Goal: Task Accomplishment & Management: Manage account settings

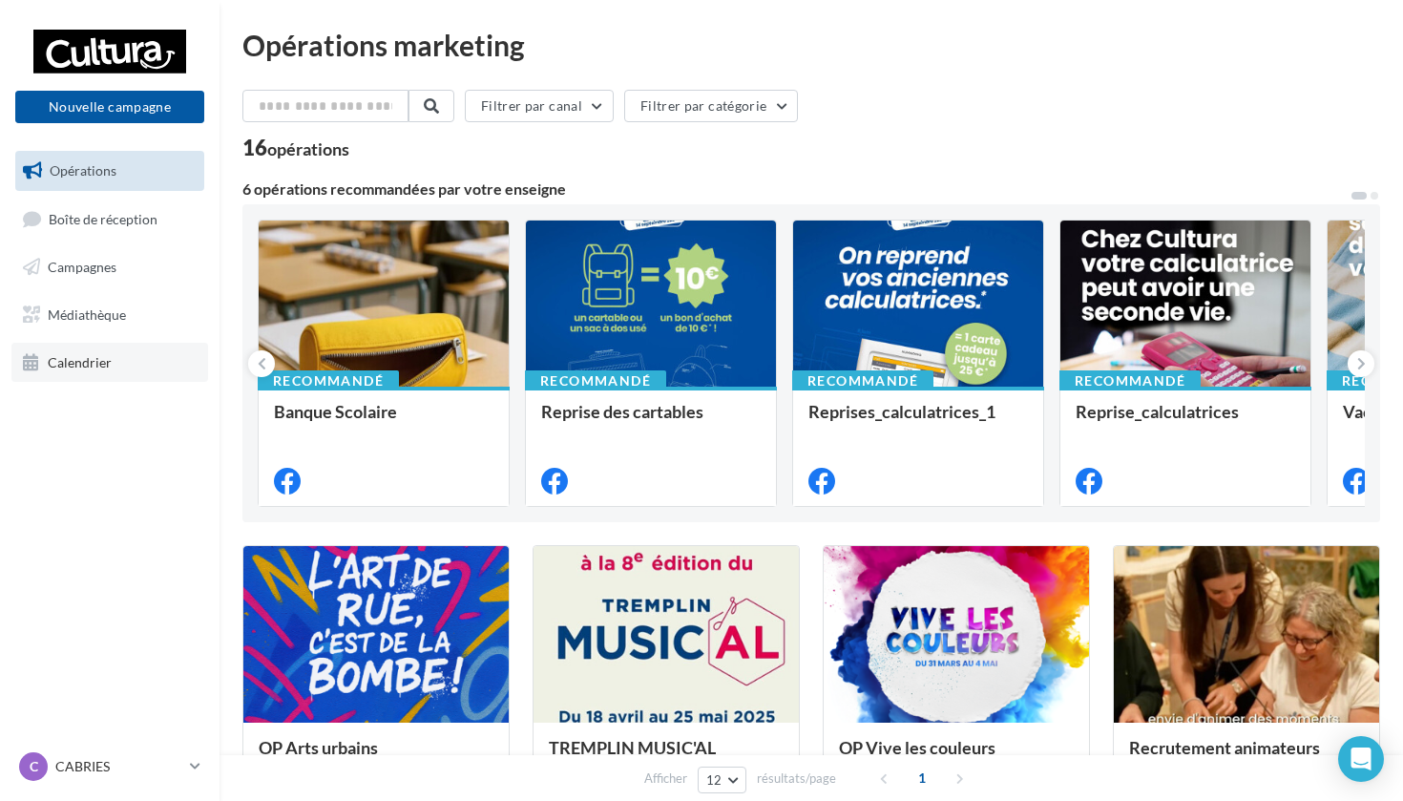
click at [94, 348] on link "Calendrier" at bounding box center [109, 363] width 197 height 40
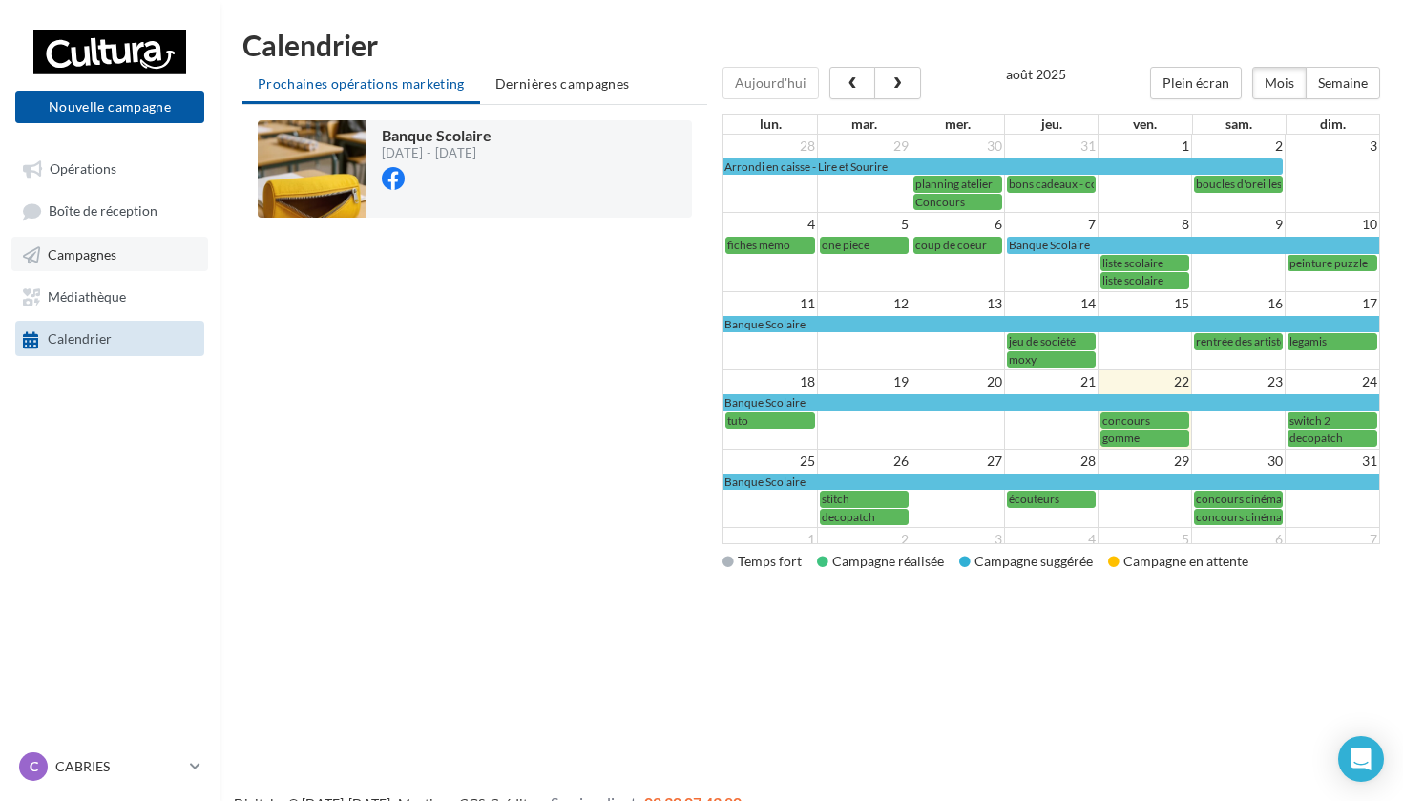
click at [145, 253] on link "Campagnes" at bounding box center [109, 254] width 197 height 34
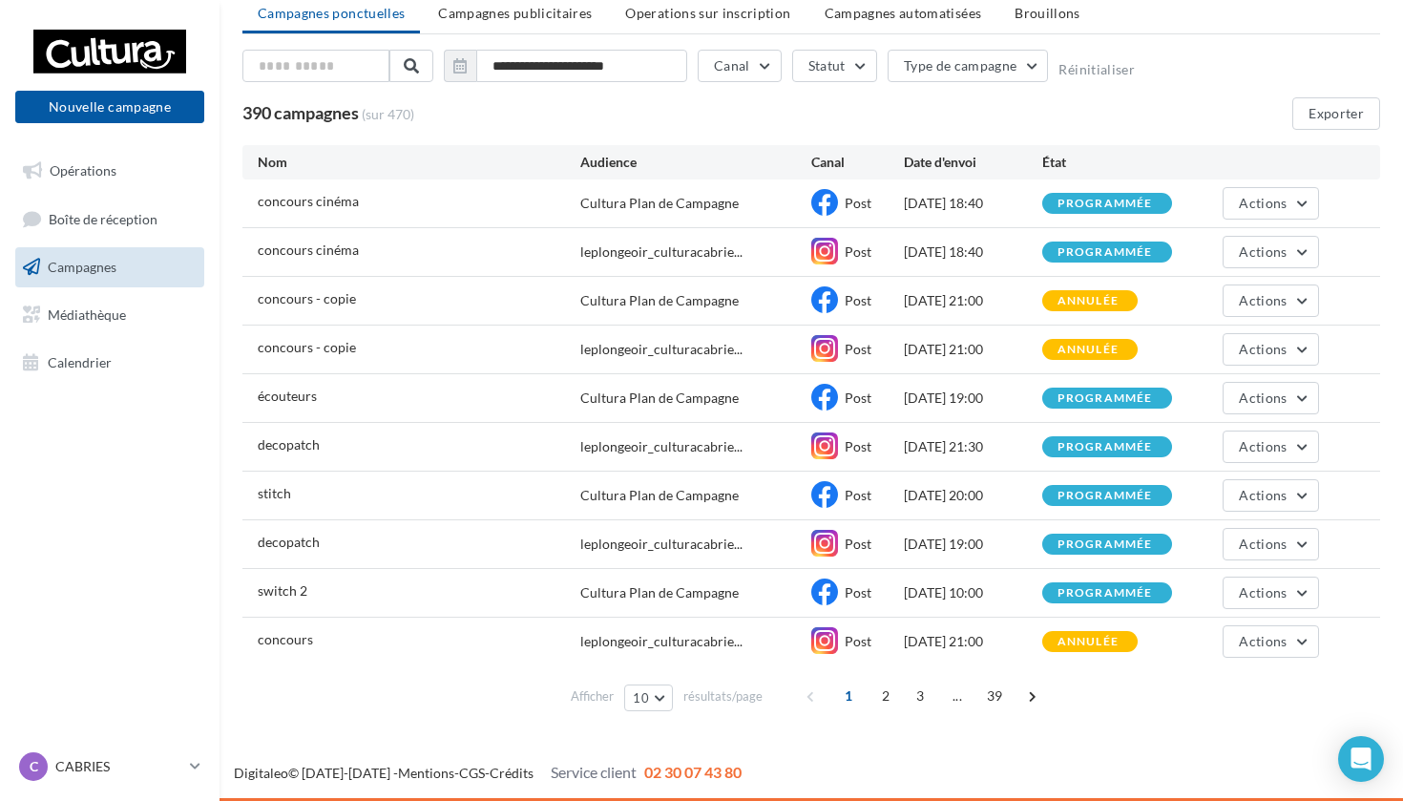
scroll to position [71, 0]
click at [1265, 487] on span "Actions" at bounding box center [1263, 495] width 48 height 16
click at [1181, 632] on button "Dupliquer" at bounding box center [1223, 640] width 191 height 50
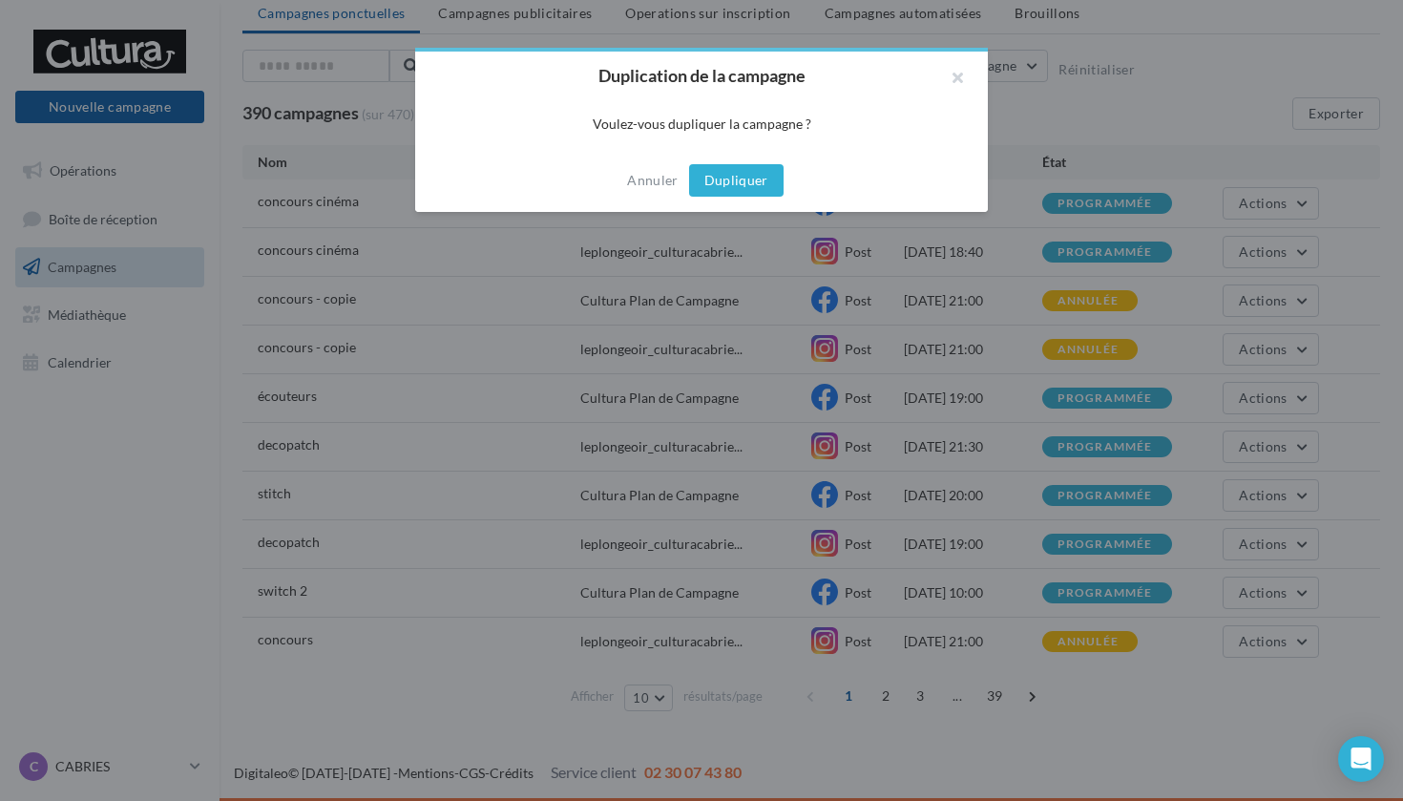
click at [748, 174] on button "Dupliquer" at bounding box center [736, 180] width 95 height 32
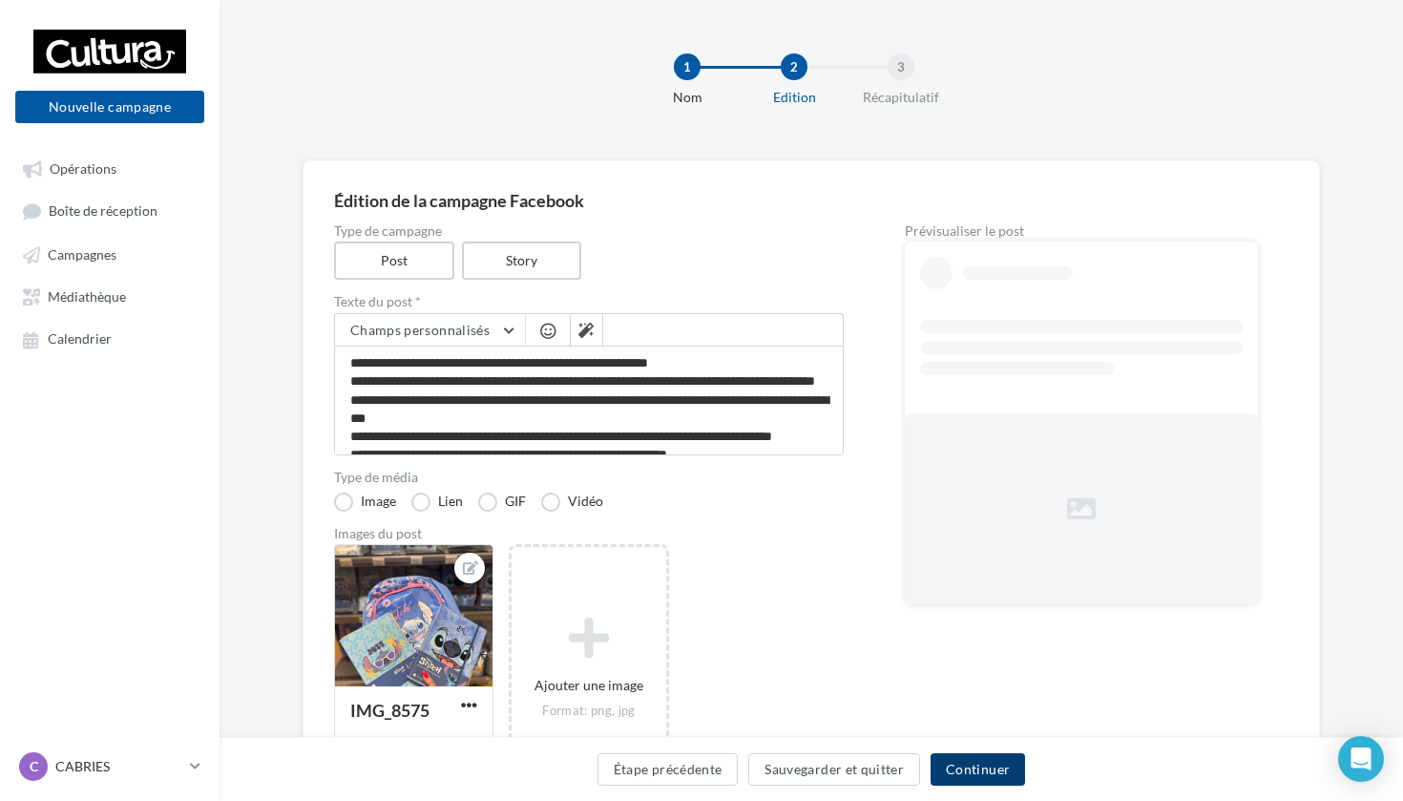
click at [983, 764] on button "Continuer" at bounding box center [978, 769] width 95 height 32
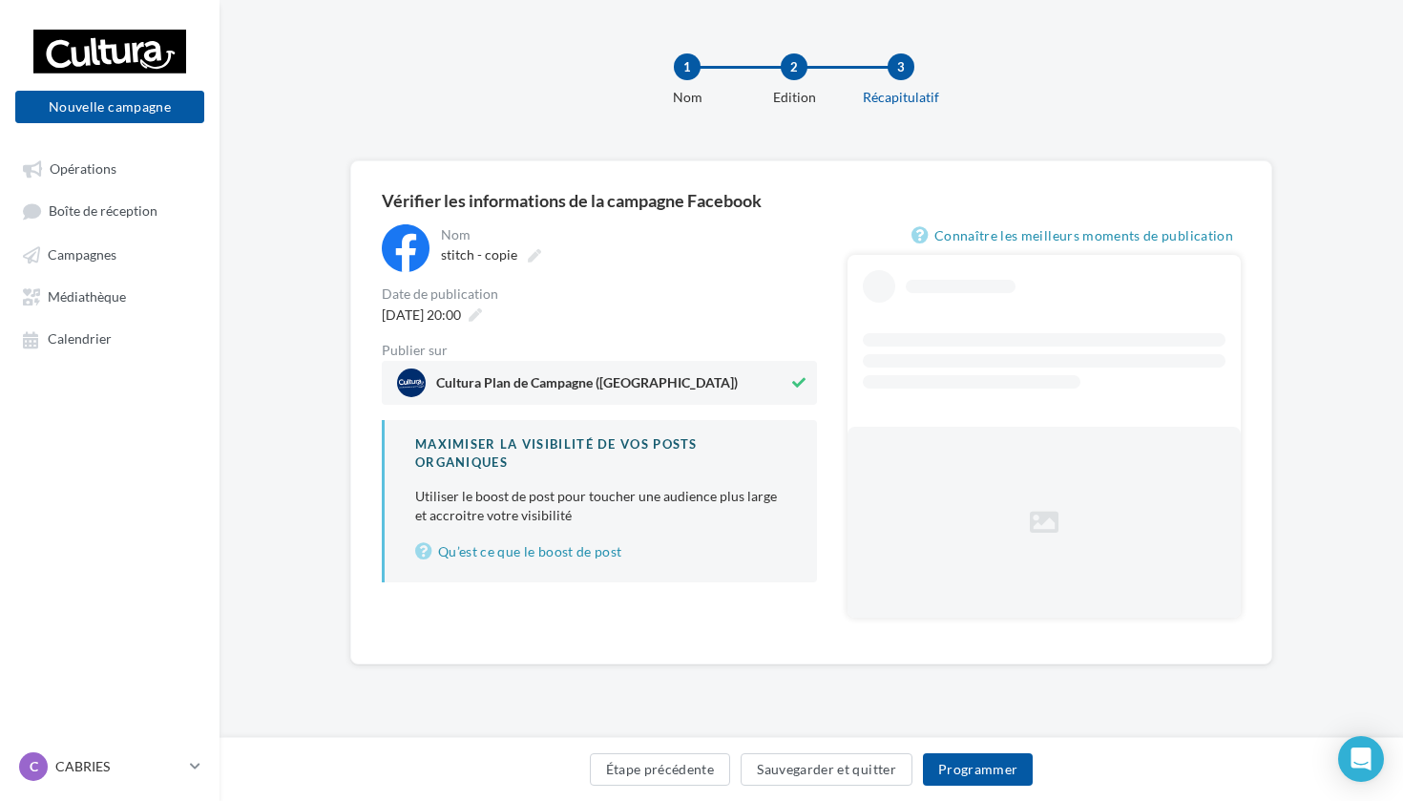
click at [432, 297] on div "Date de publication" at bounding box center [599, 293] width 435 height 13
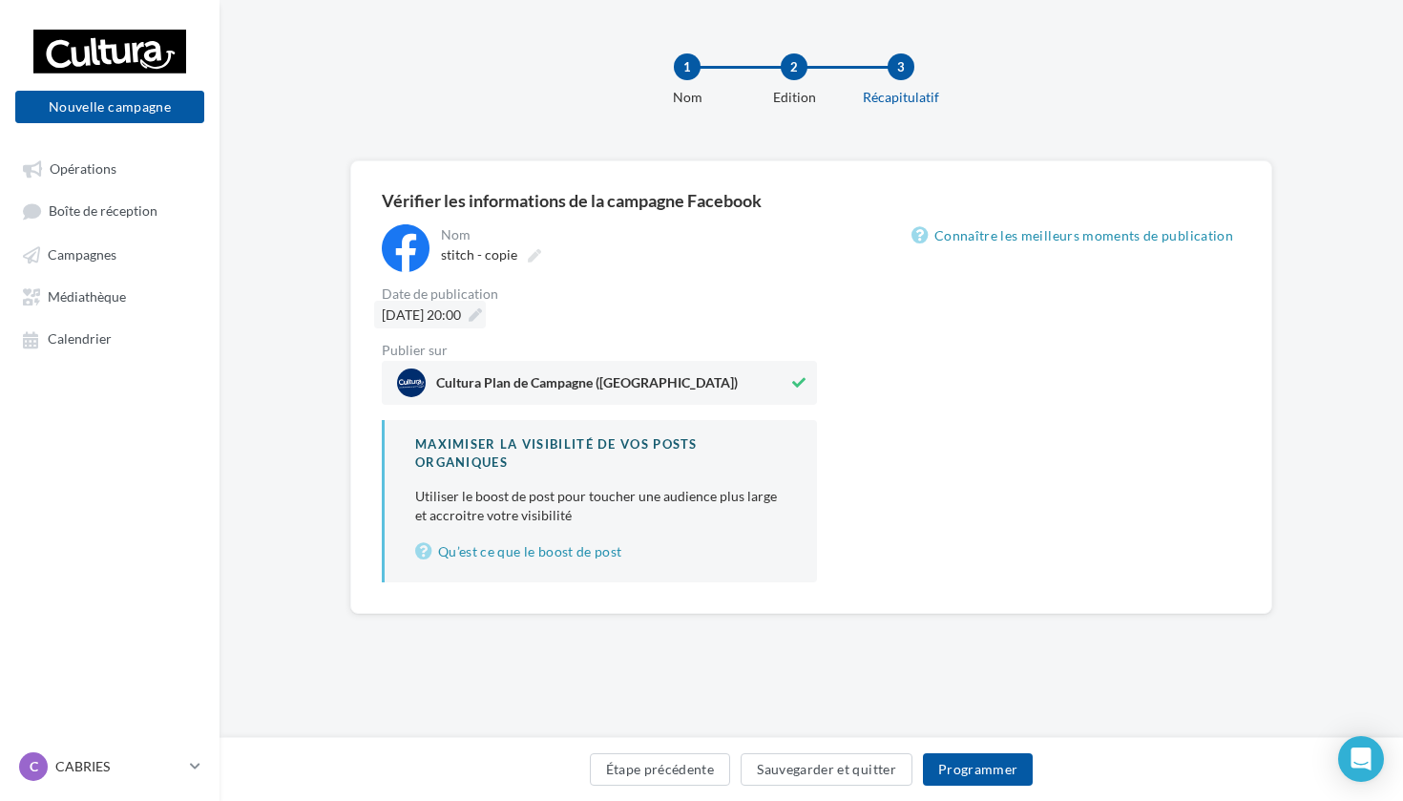
click at [436, 310] on span "26/08/2025 à 20:00" at bounding box center [421, 314] width 79 height 16
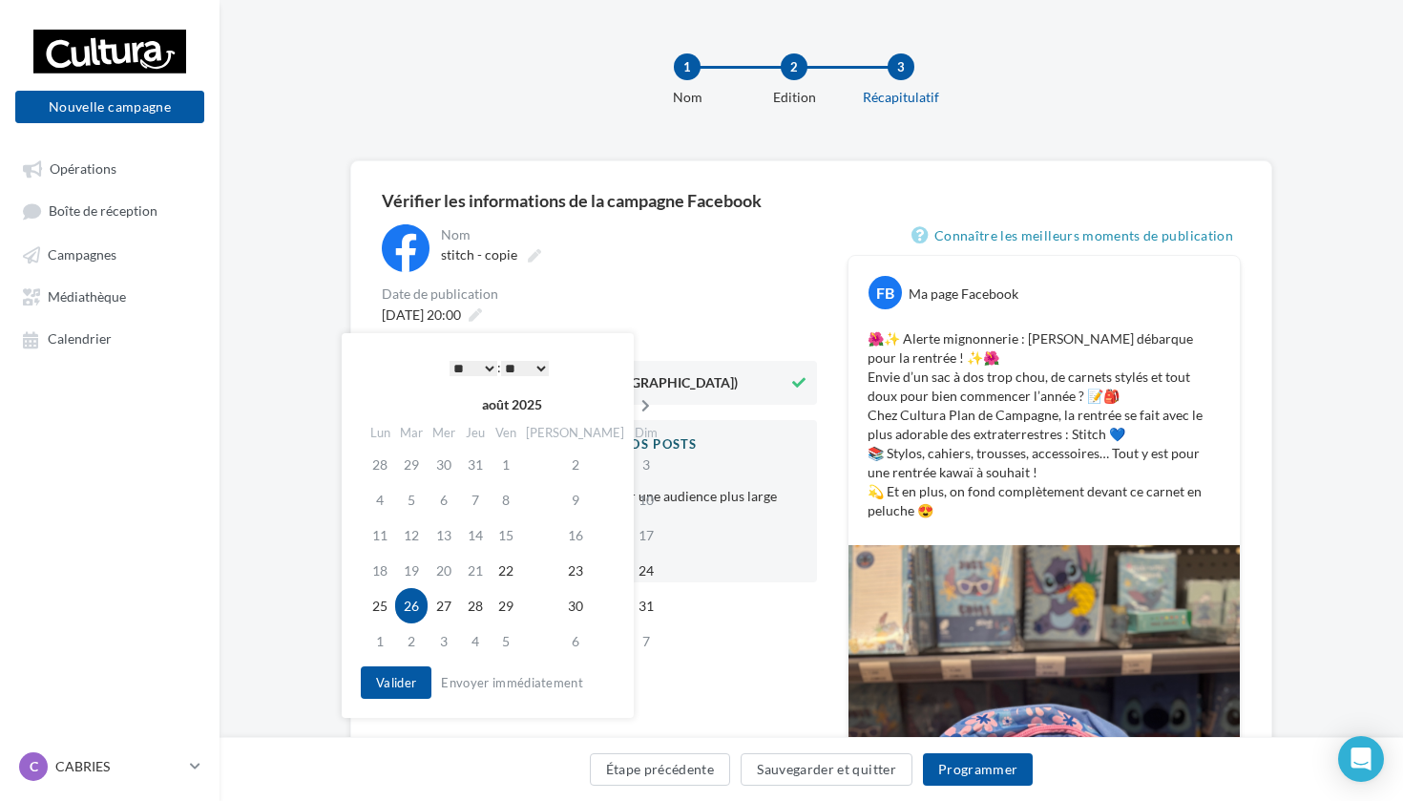
click at [634, 411] on icon at bounding box center [646, 405] width 24 height 13
click at [381, 490] on td "1" at bounding box center [381, 499] width 33 height 35
click at [395, 678] on button "Valider" at bounding box center [396, 682] width 71 height 32
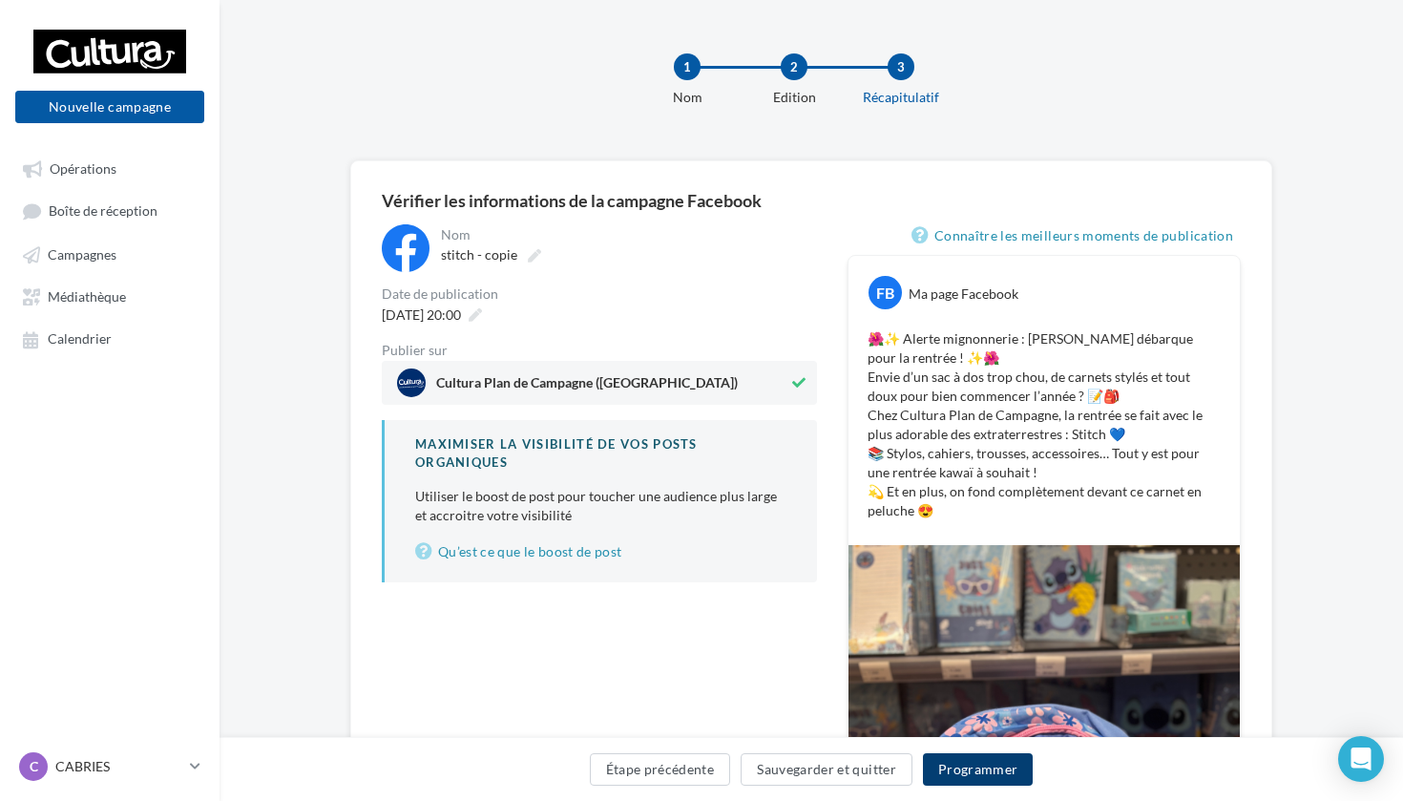
click at [967, 785] on button "Programmer" at bounding box center [978, 769] width 111 height 32
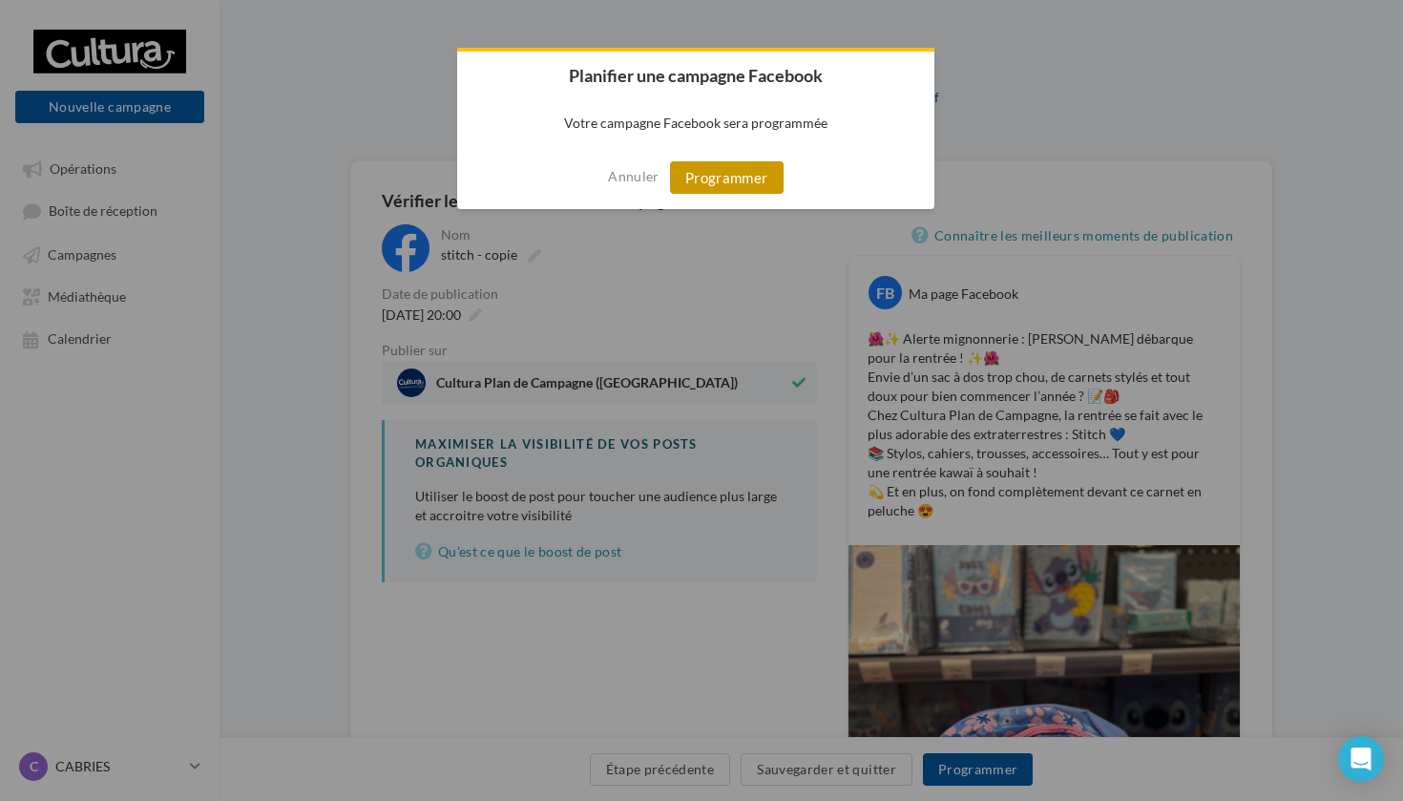
click at [721, 186] on button "Programmer" at bounding box center [727, 177] width 114 height 32
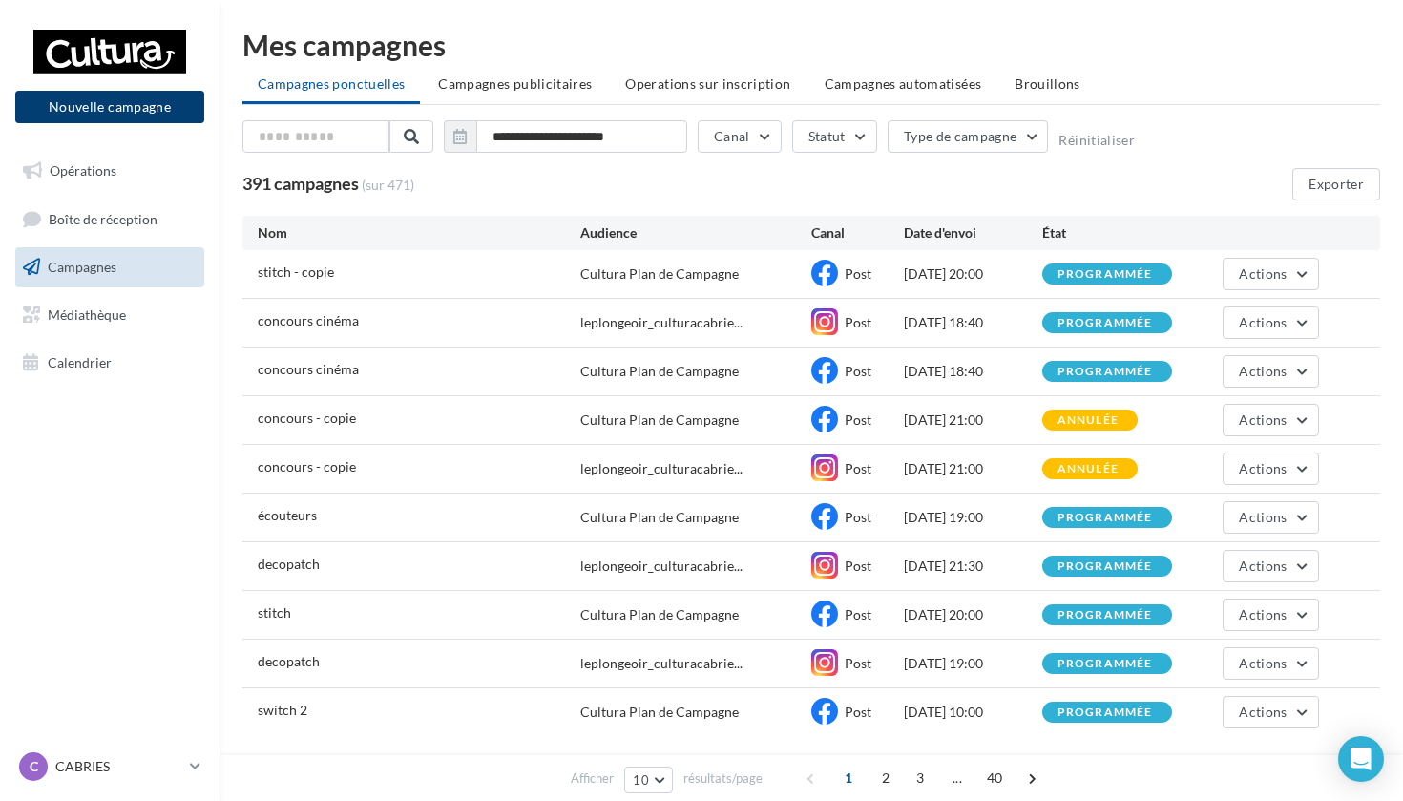
click at [76, 112] on button "Nouvelle campagne" at bounding box center [109, 107] width 189 height 32
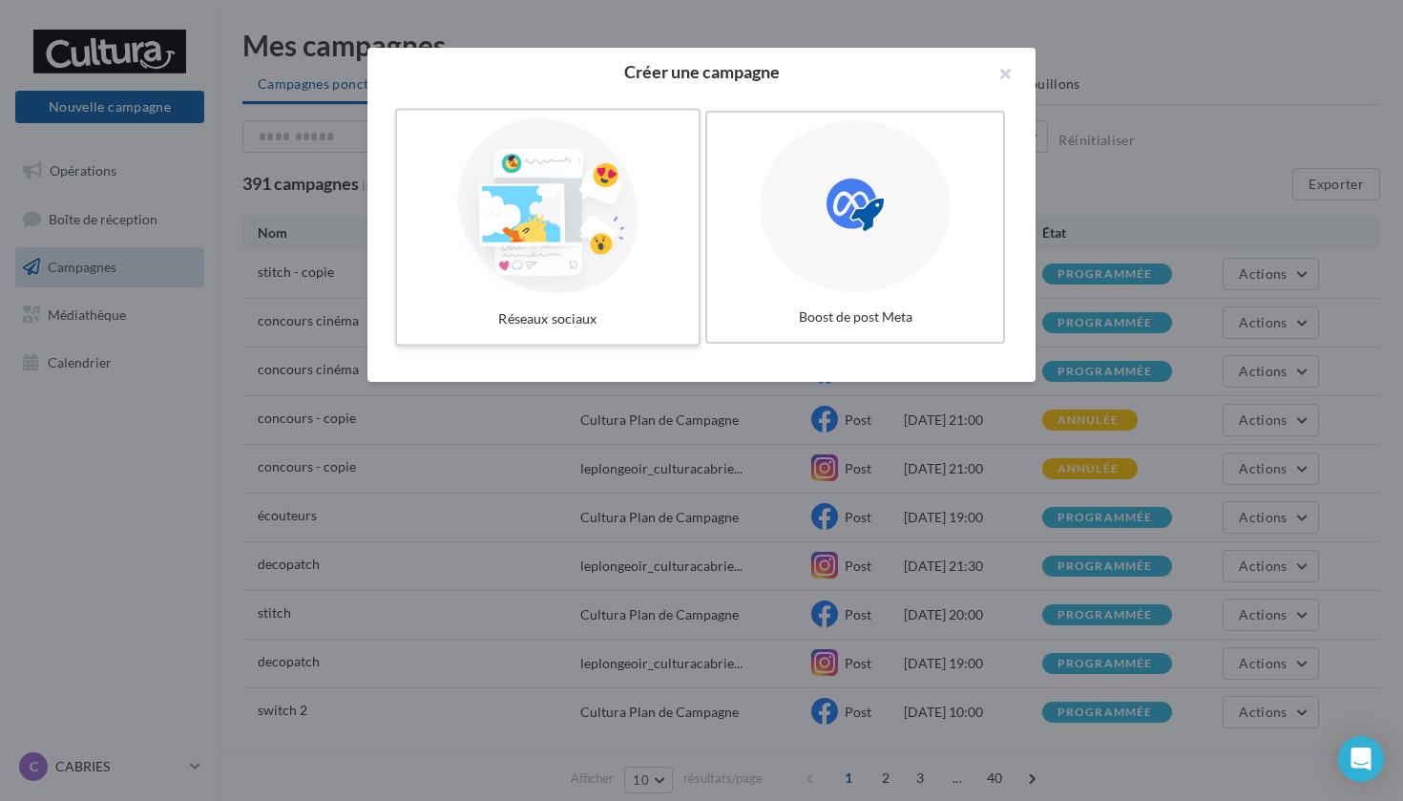
click at [501, 266] on div at bounding box center [548, 206] width 286 height 176
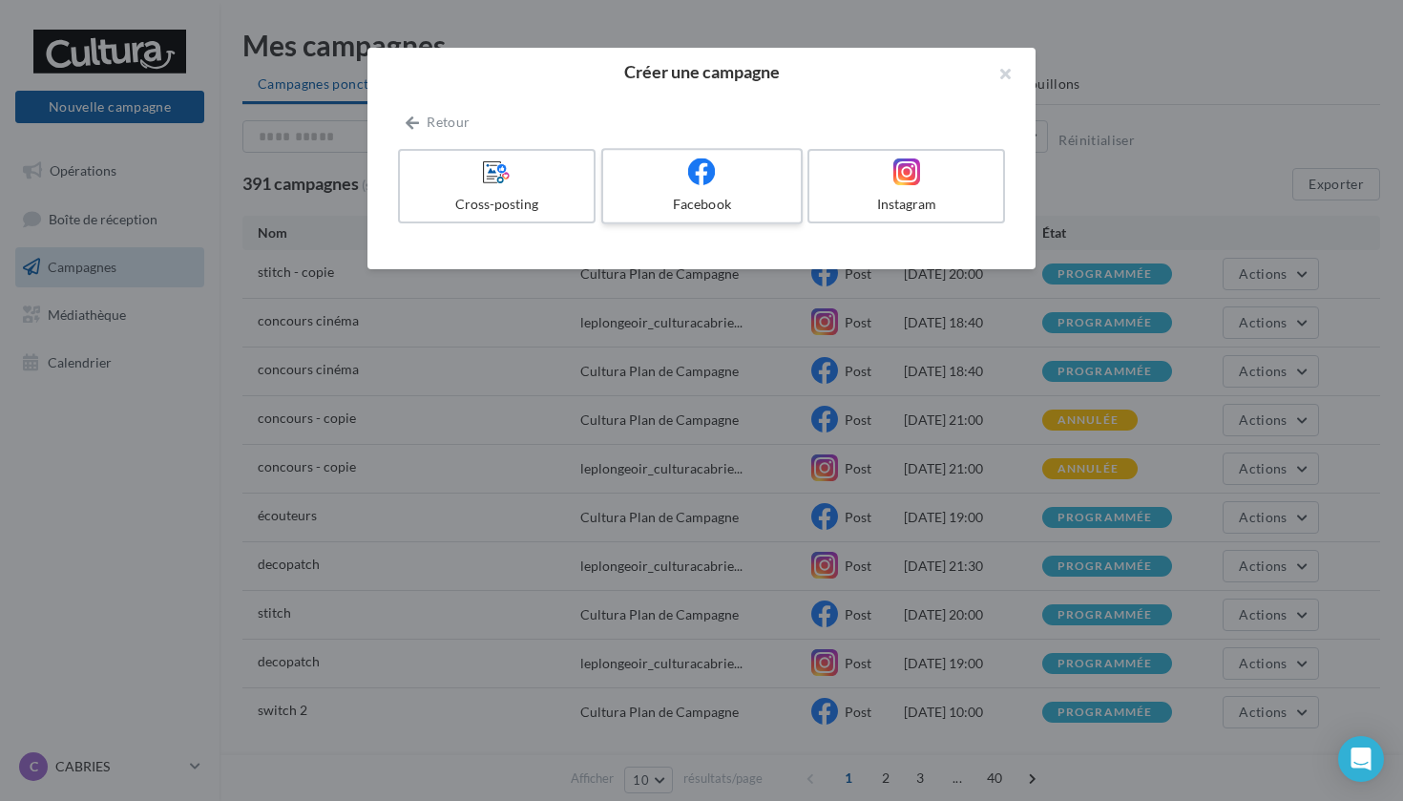
click at [682, 201] on div "Facebook" at bounding box center [701, 204] width 181 height 19
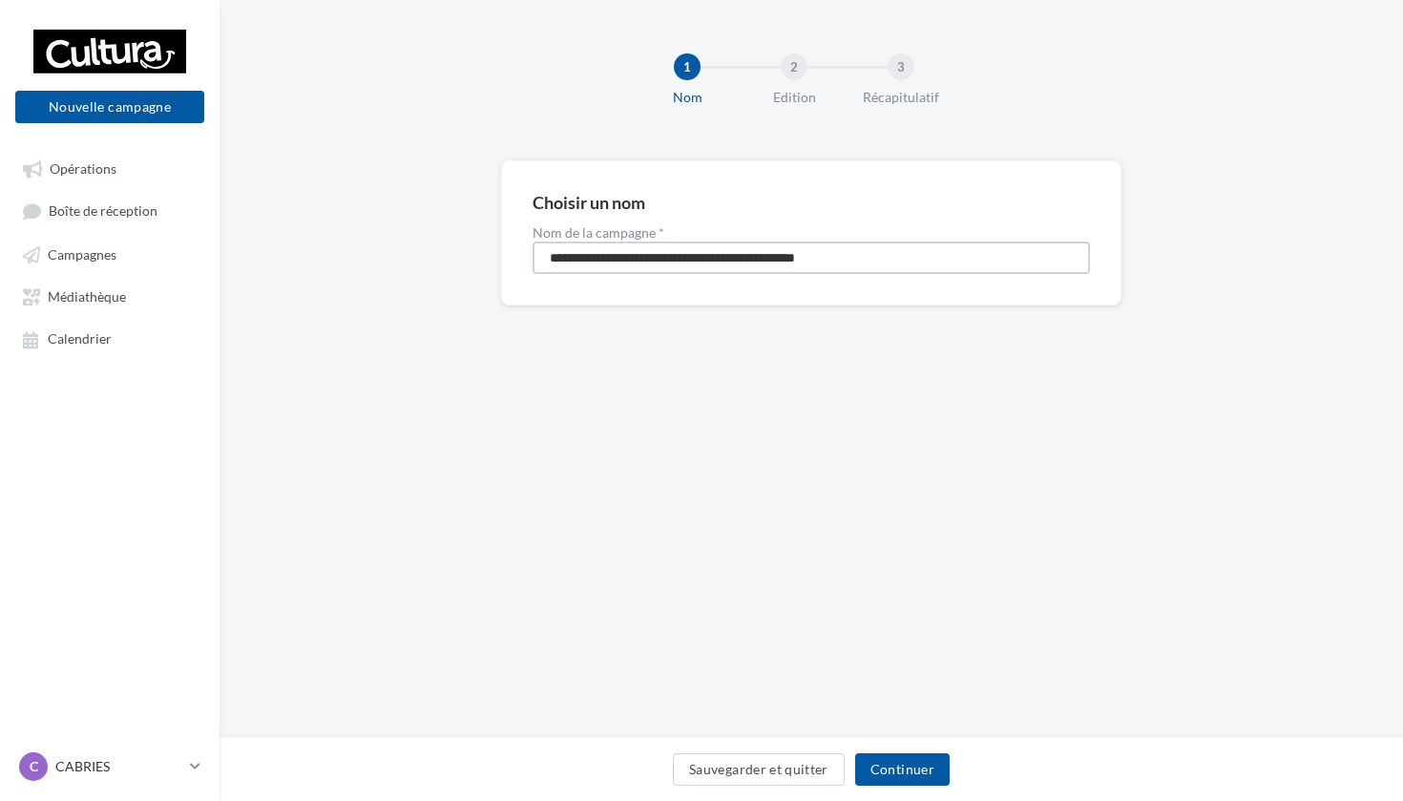
drag, startPoint x: 891, startPoint y: 259, endPoint x: 537, endPoint y: 219, distance: 355.5
click at [537, 219] on div "**********" at bounding box center [812, 233] width 558 height 82
type input "**********"
click at [916, 768] on button "Continuer" at bounding box center [902, 769] width 95 height 32
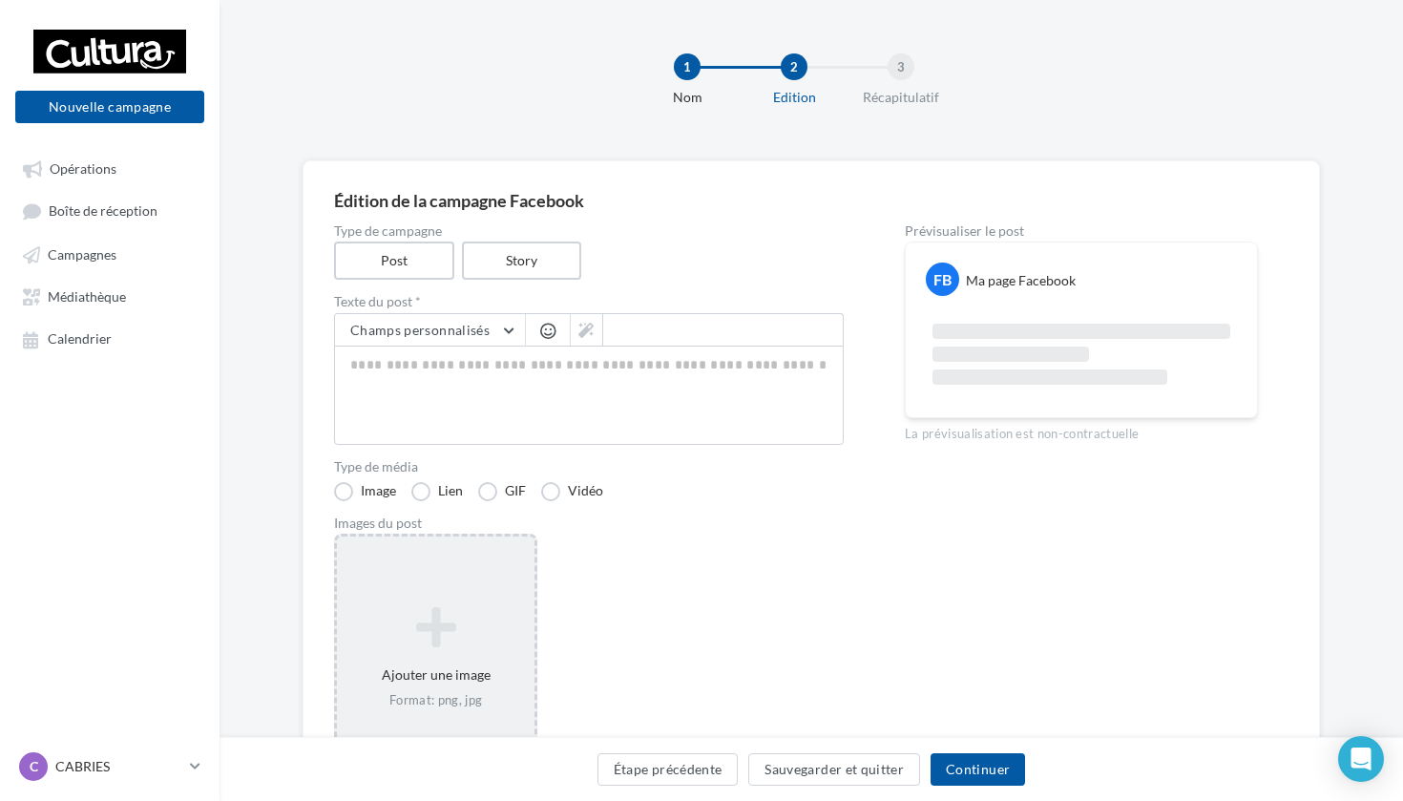
click at [502, 552] on div "Ajouter une image Format: png, jpg" at bounding box center [435, 658] width 203 height 248
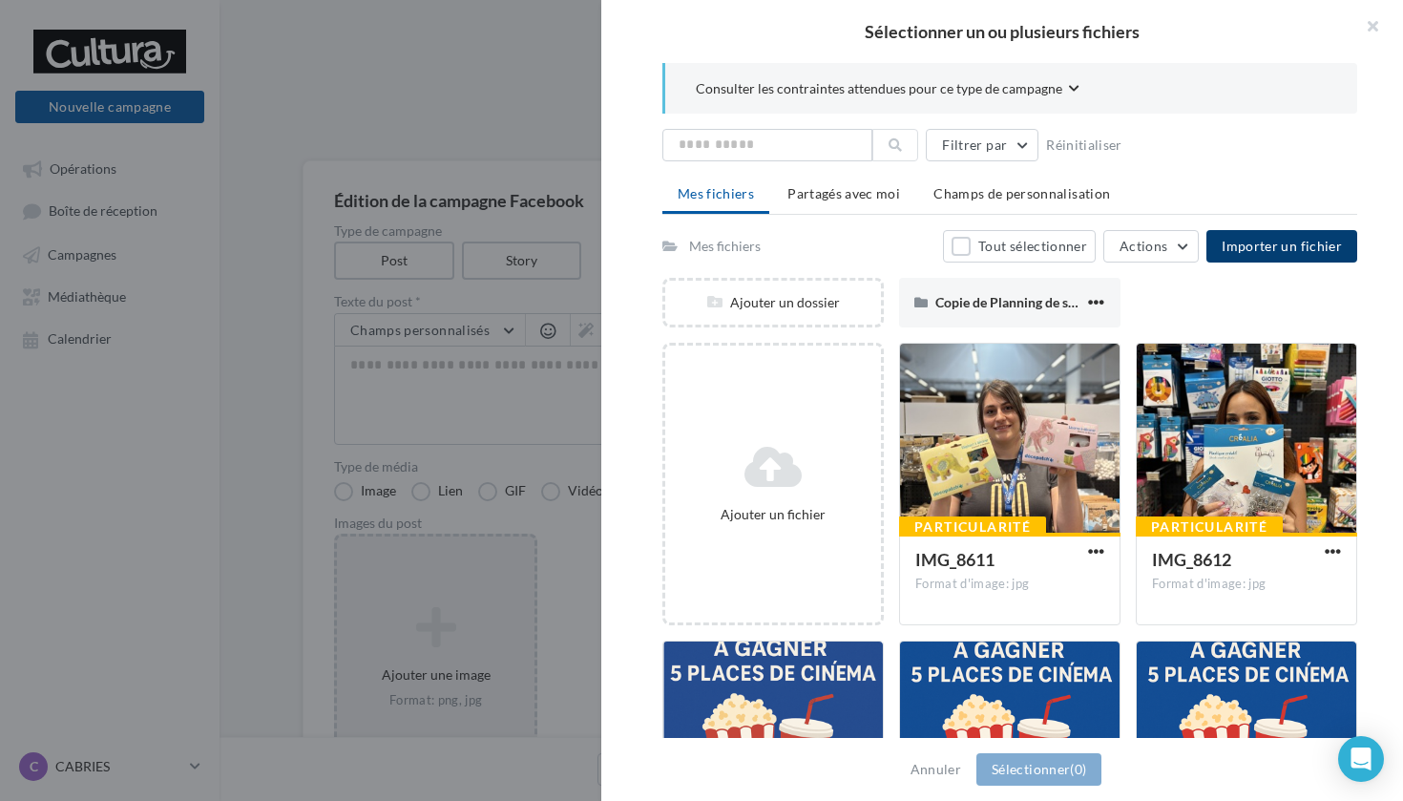
click at [1269, 254] on span "Importer un fichier" at bounding box center [1282, 246] width 120 height 16
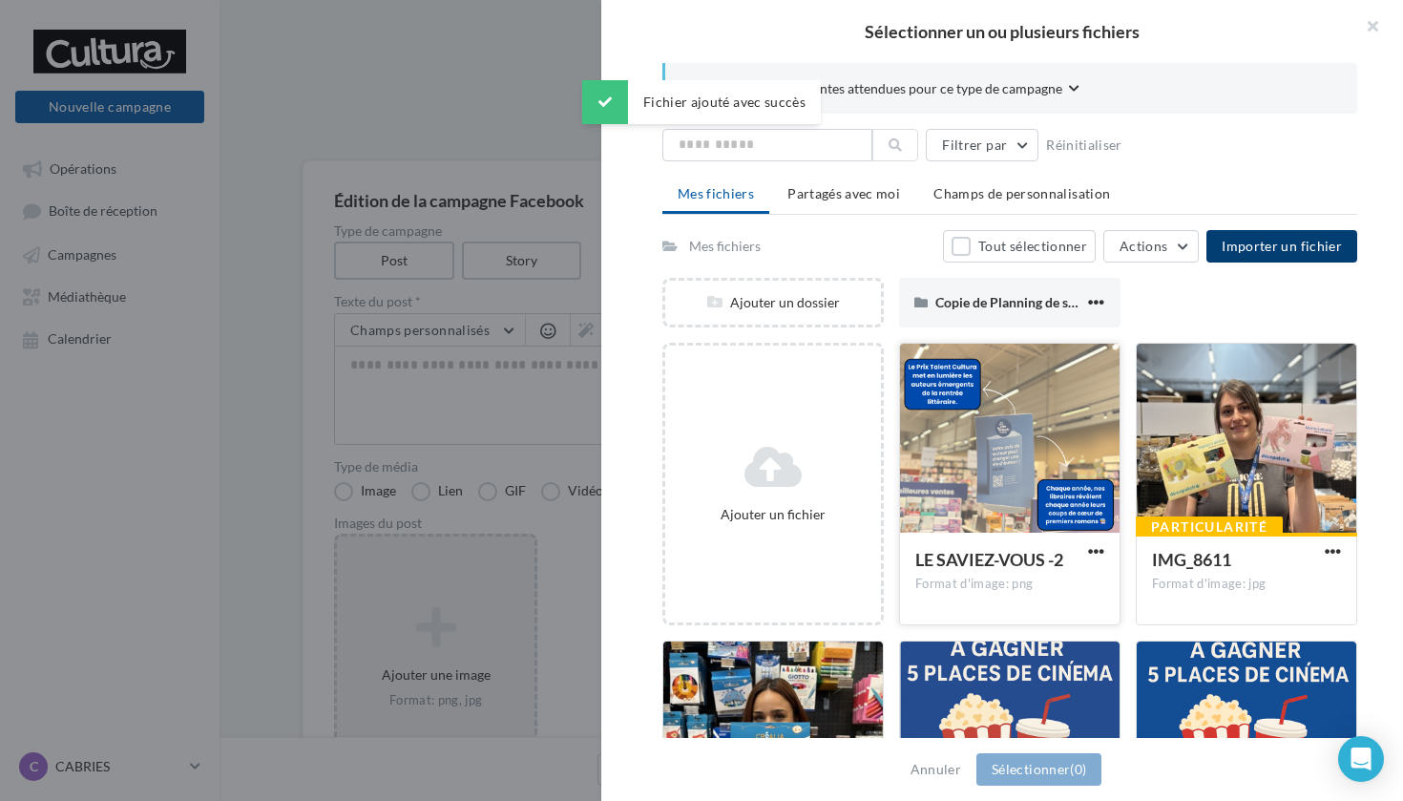
click at [976, 490] on div at bounding box center [1010, 439] width 220 height 191
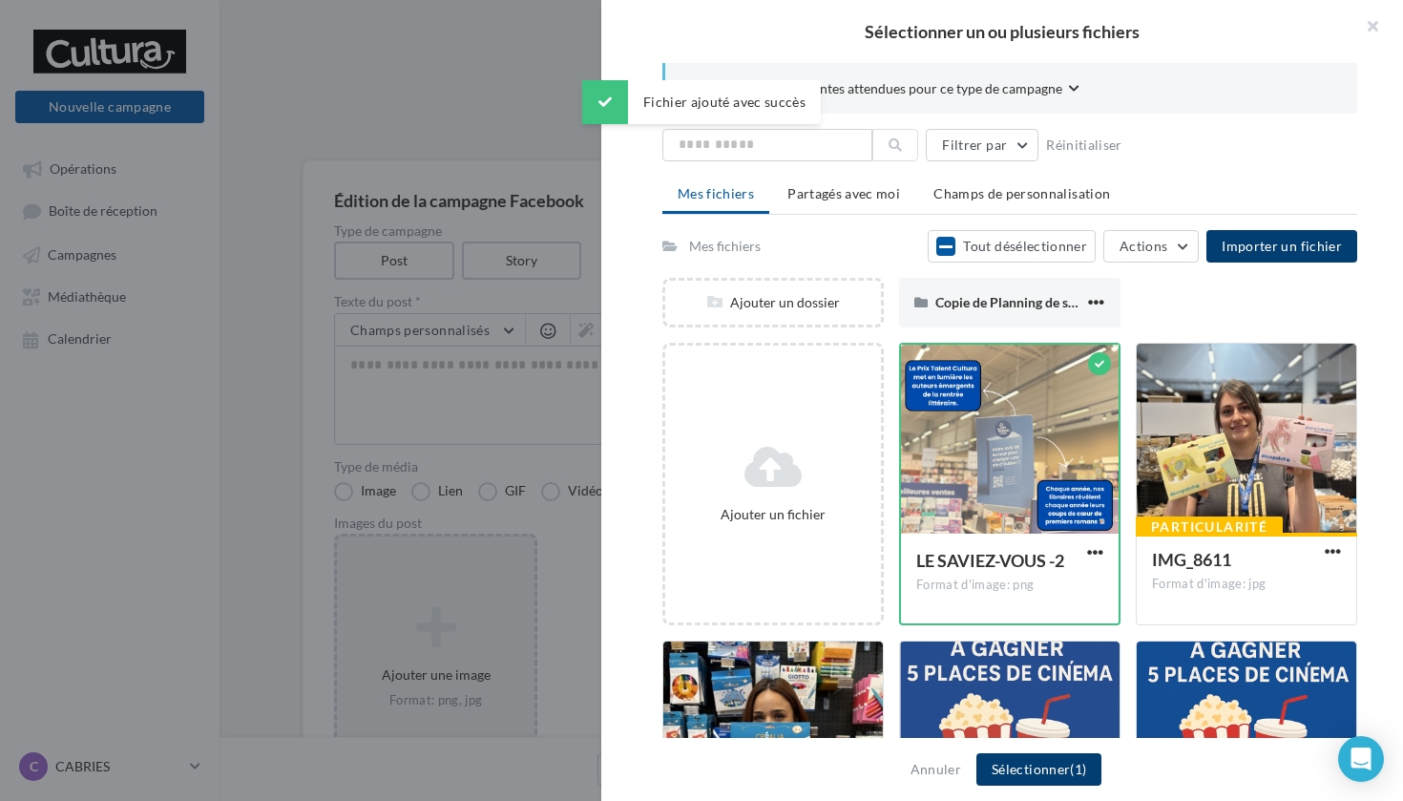
click at [1022, 771] on button "Sélectionner (1)" at bounding box center [1039, 769] width 125 height 32
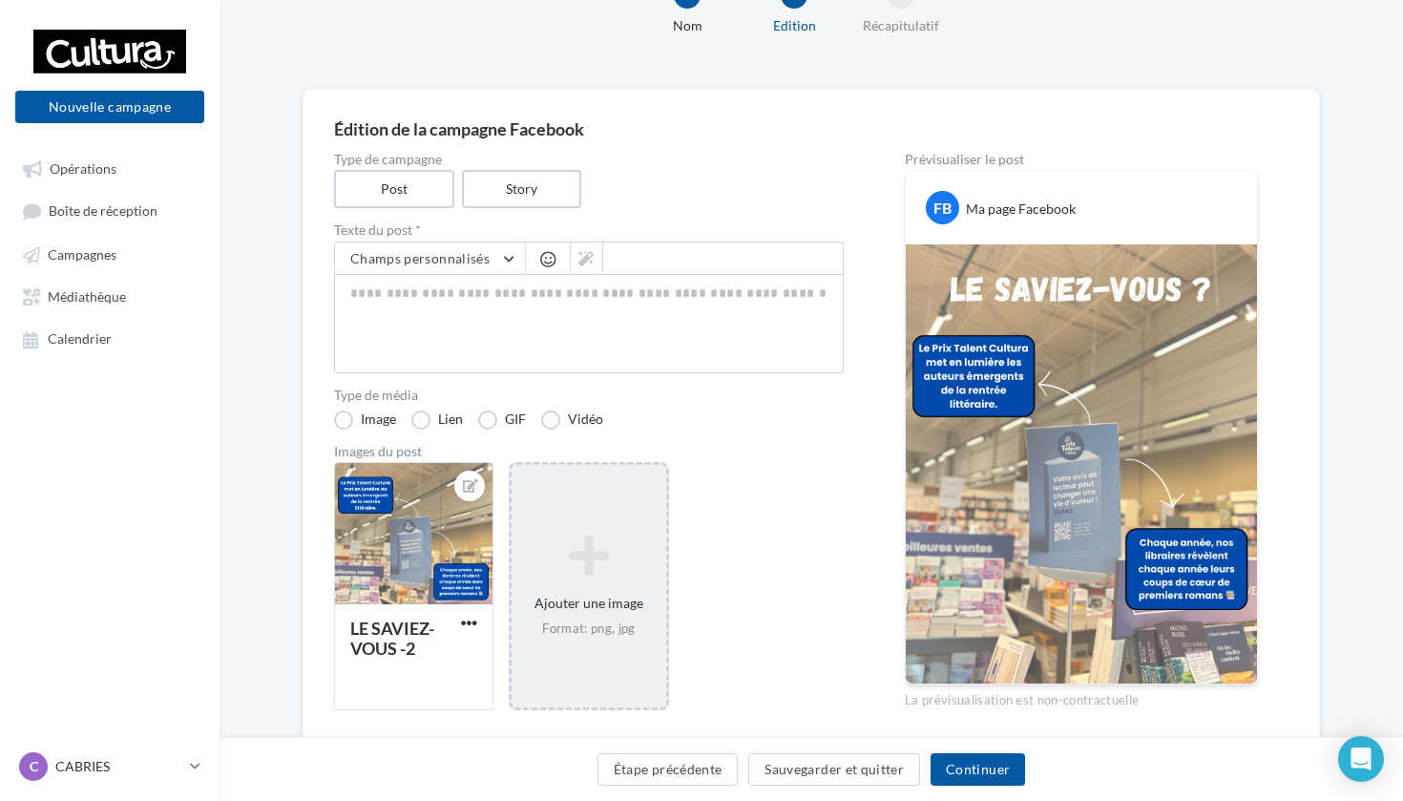
scroll to position [87, 0]
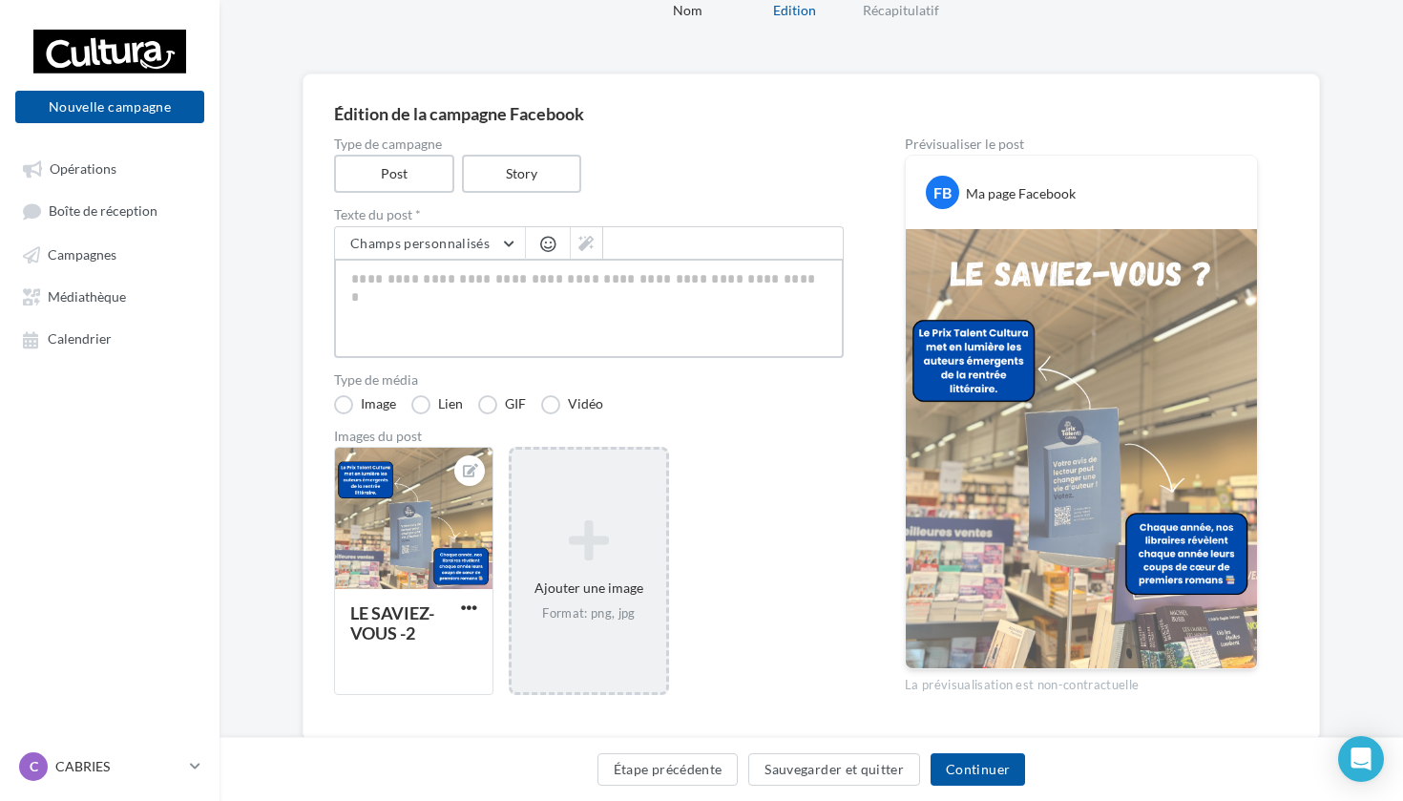
click at [558, 285] on textarea at bounding box center [589, 308] width 510 height 99
paste textarea "**********"
type textarea "**********"
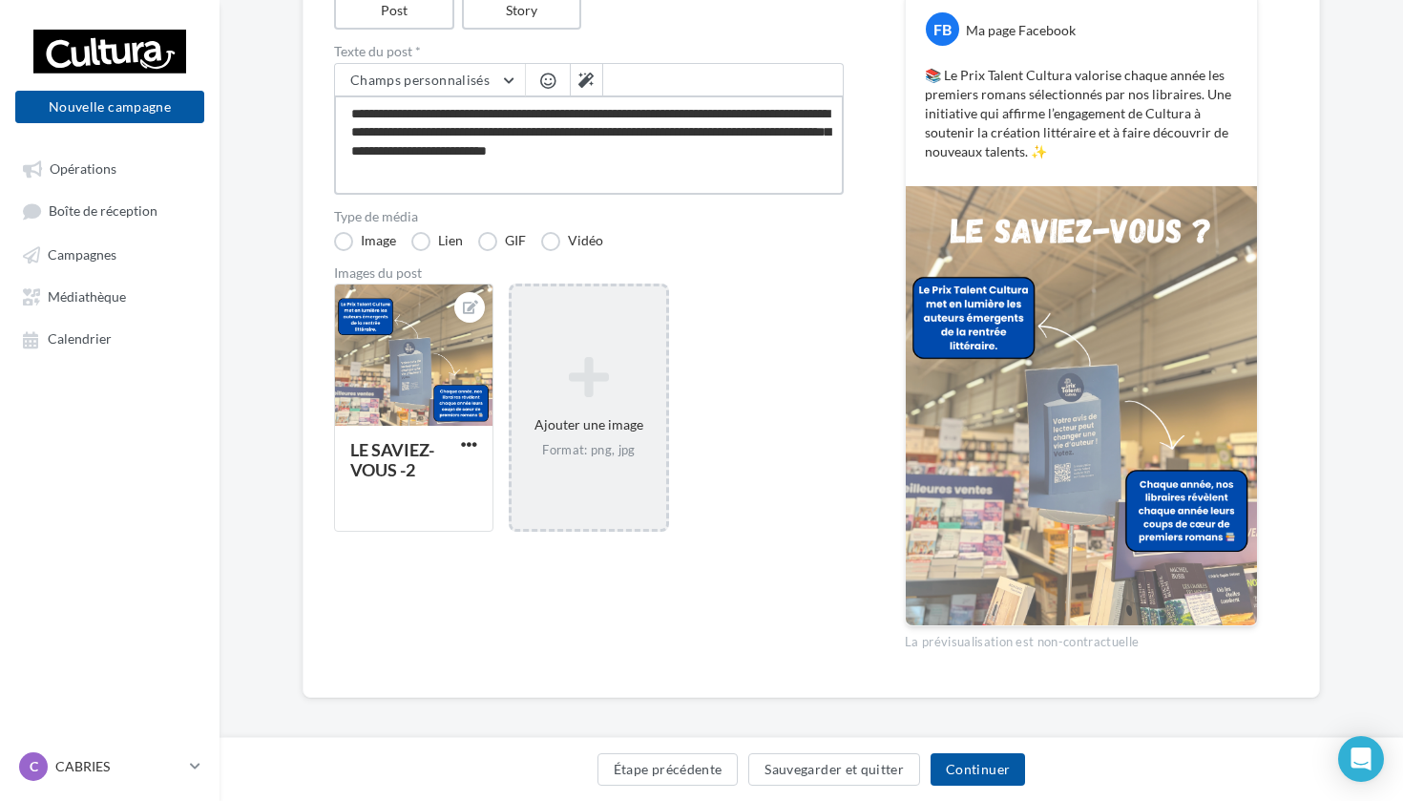
scroll to position [242, 0]
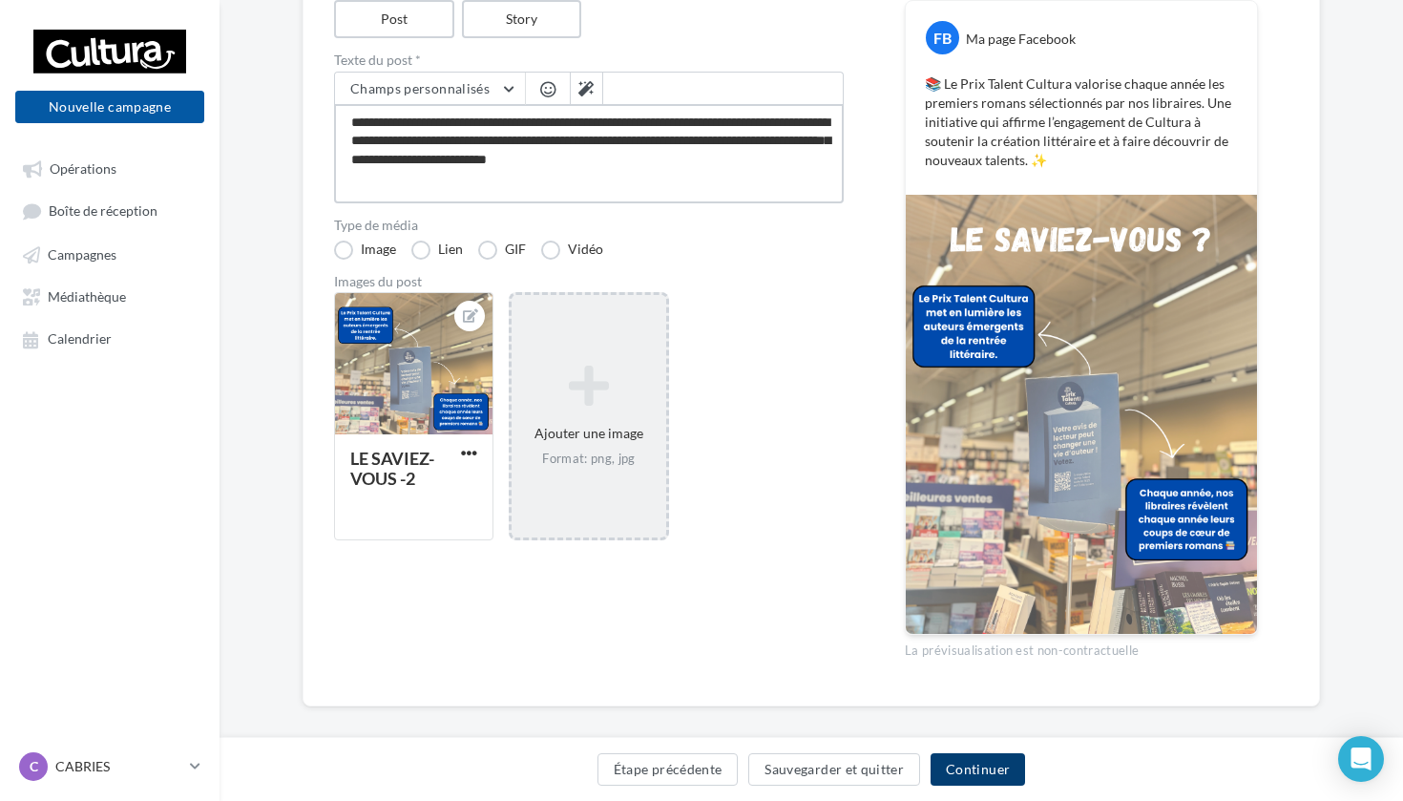
type textarea "**********"
click at [964, 770] on button "Continuer" at bounding box center [978, 769] width 95 height 32
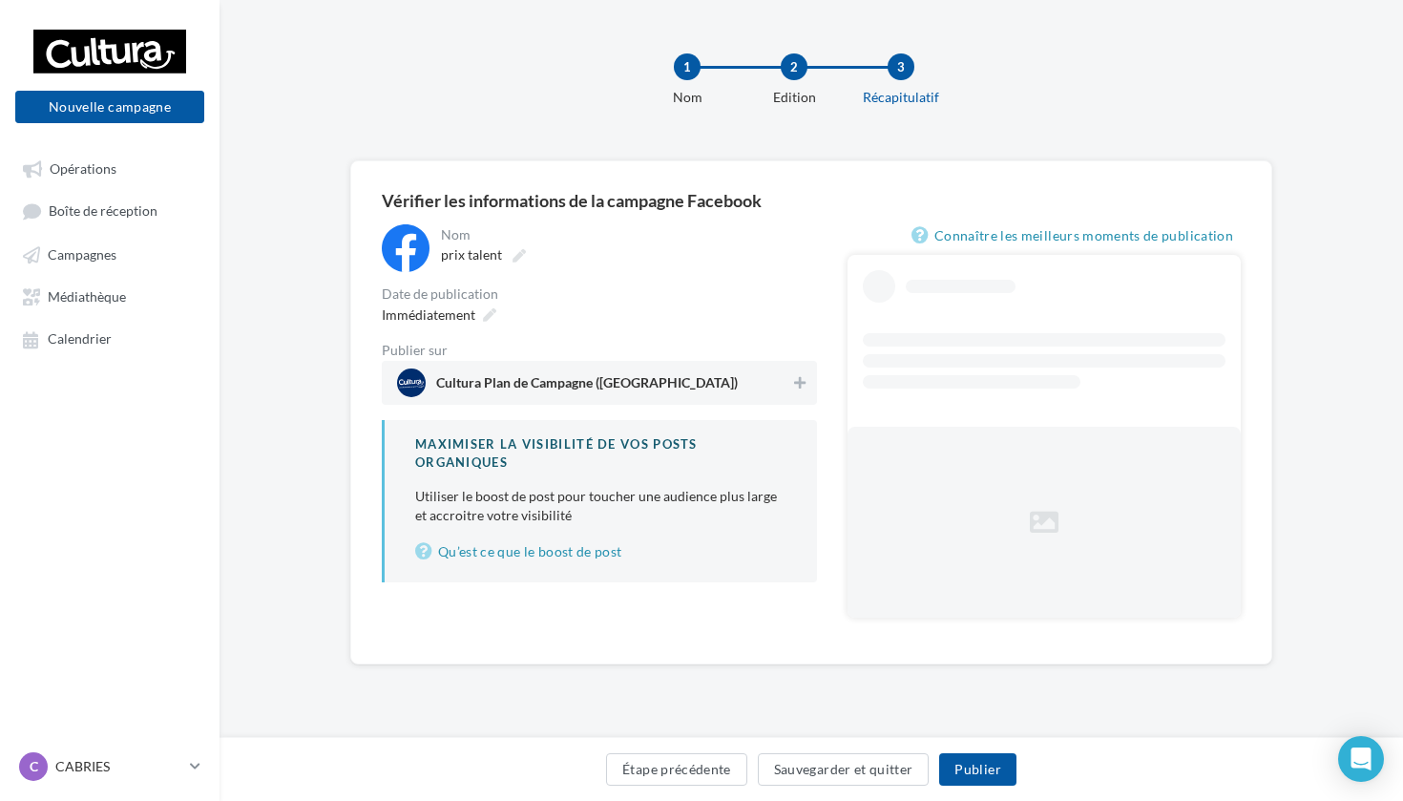
click at [786, 385] on span "Cultura Plan de Campagne (Cabriès)" at bounding box center [593, 383] width 393 height 29
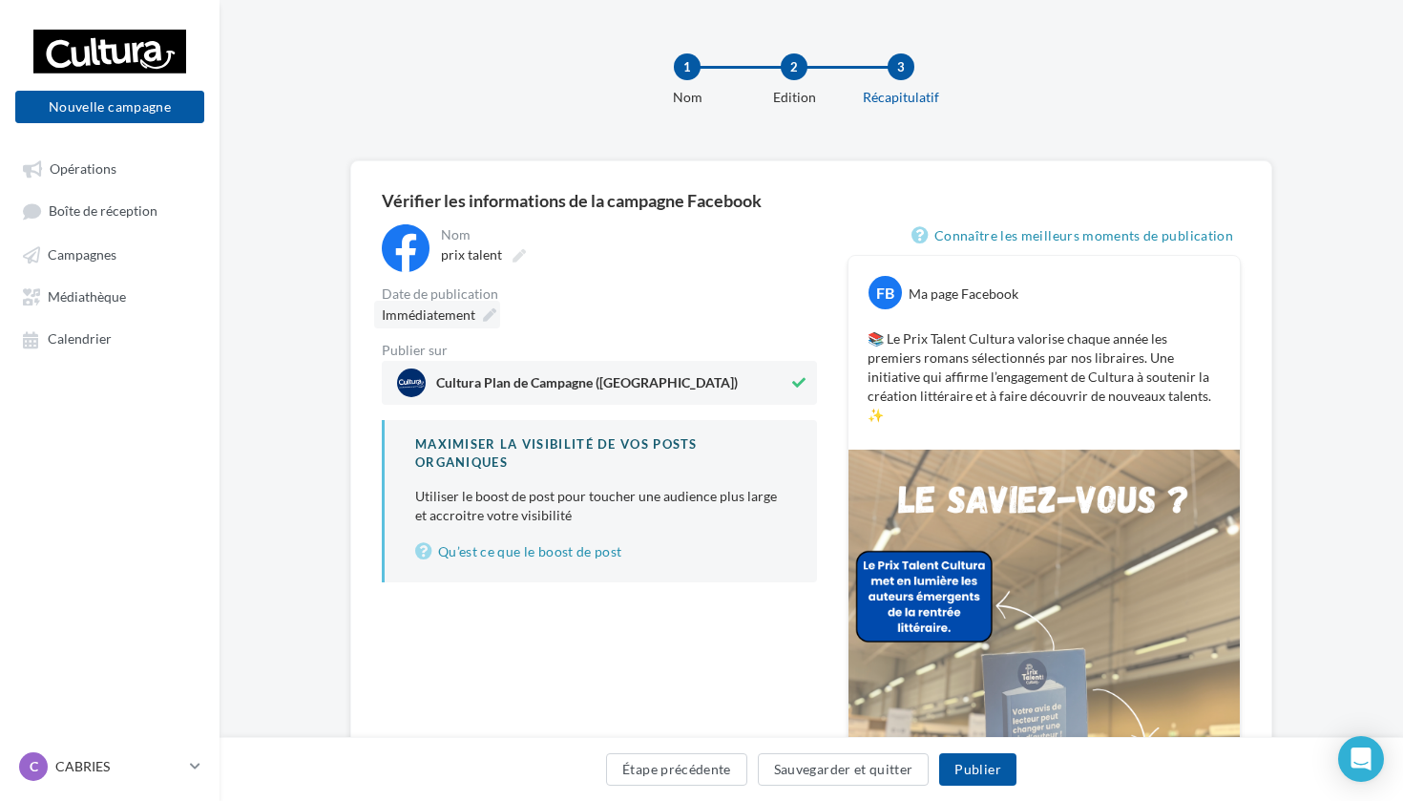
click at [410, 324] on span "Immédiatement" at bounding box center [429, 315] width 94 height 19
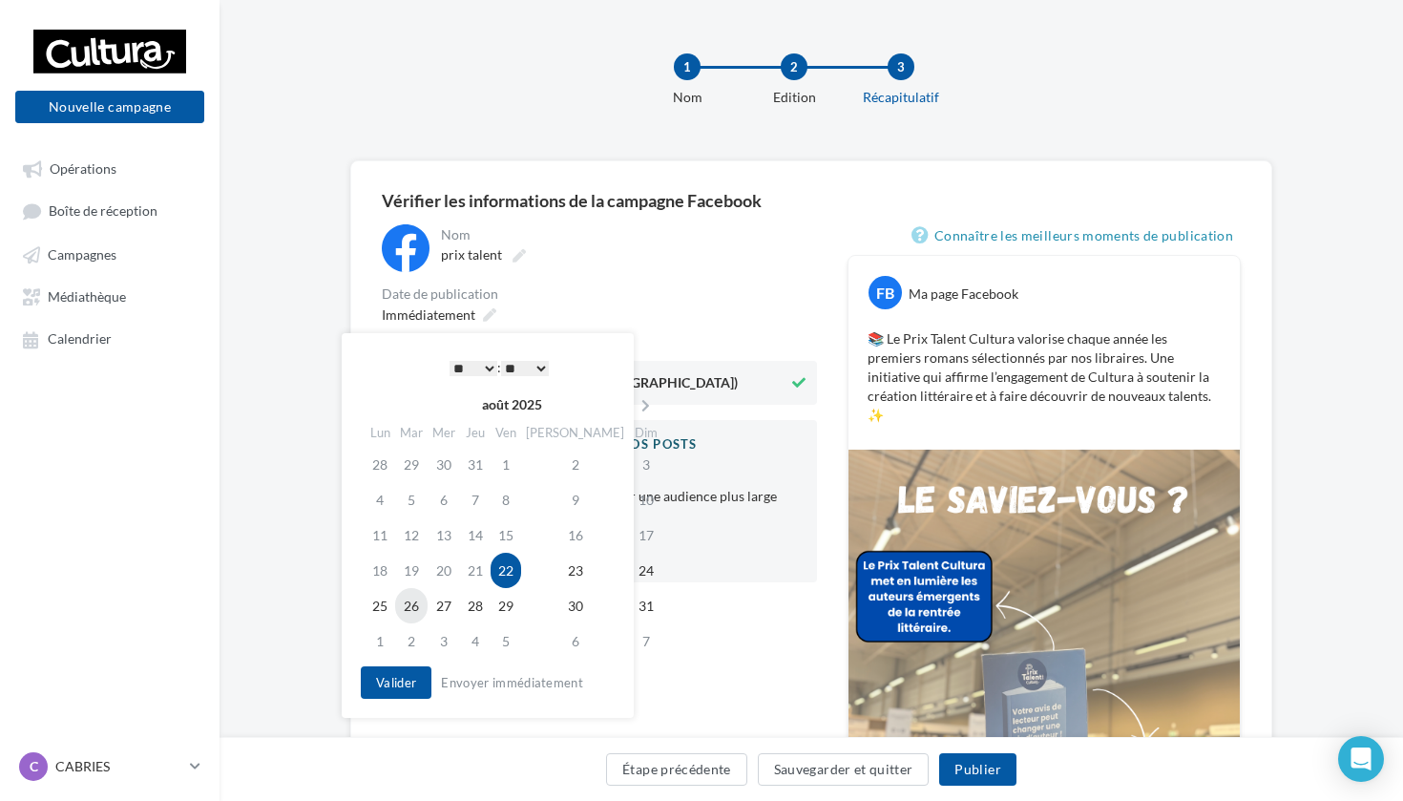
click at [409, 598] on td "26" at bounding box center [411, 605] width 32 height 35
click at [373, 685] on button "Valider" at bounding box center [396, 682] width 71 height 32
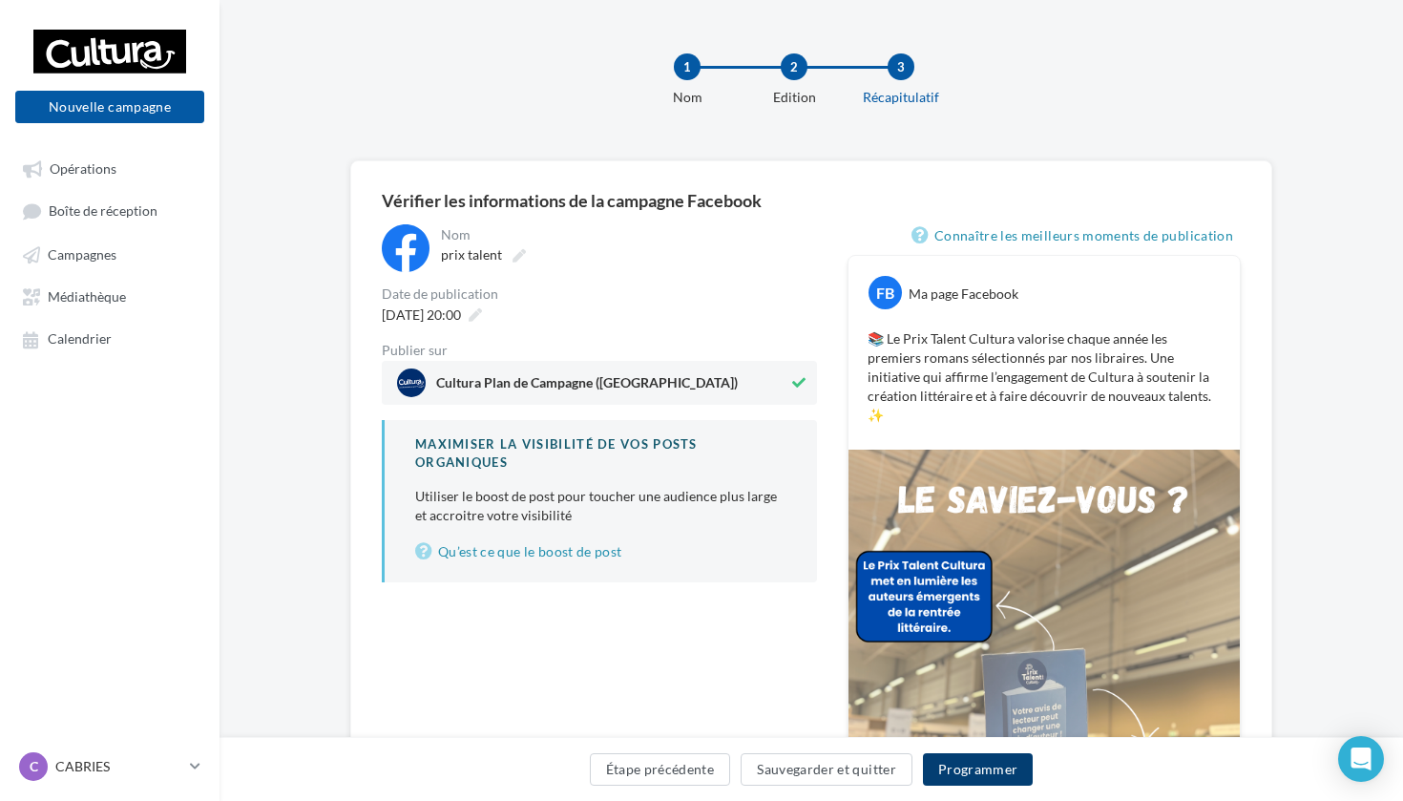
click at [965, 770] on button "Programmer" at bounding box center [978, 769] width 111 height 32
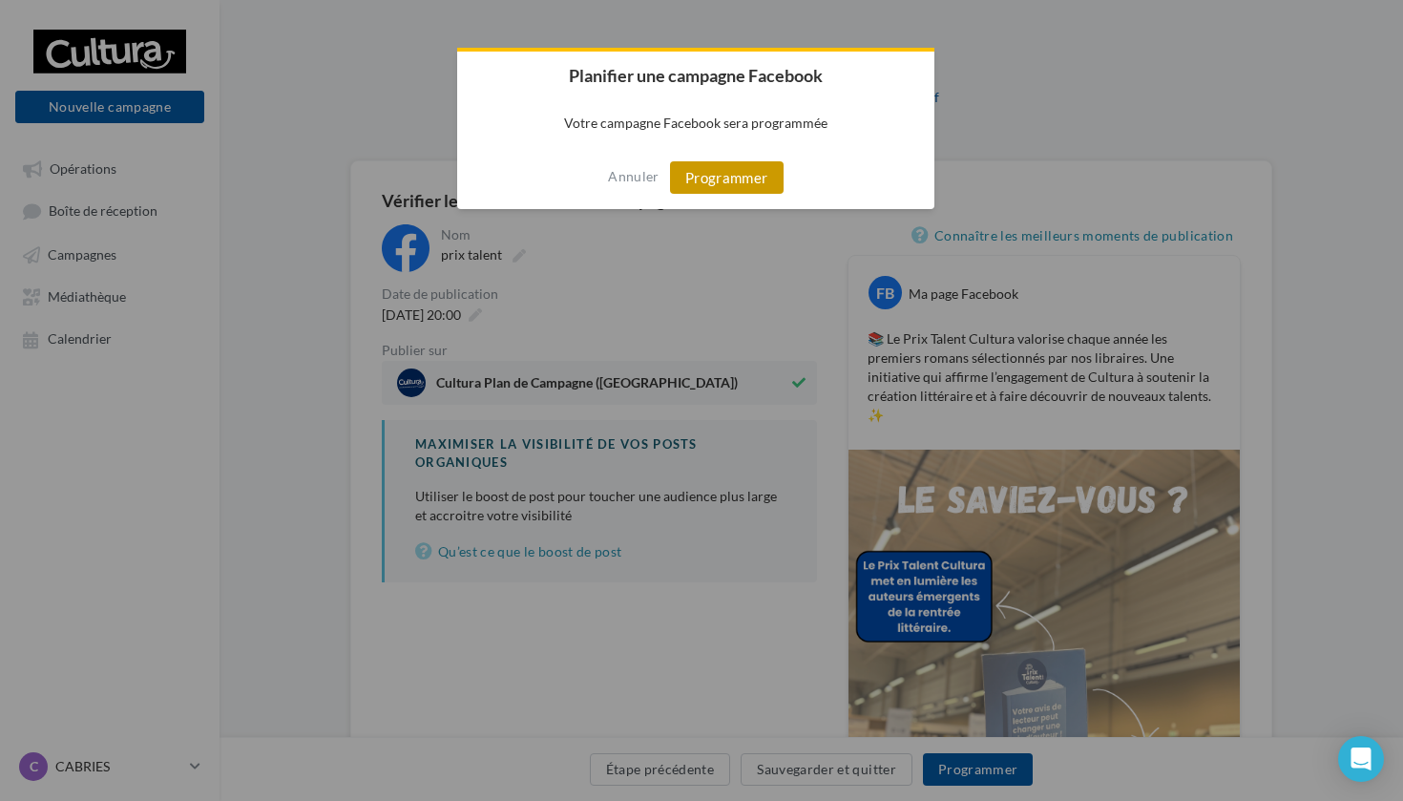
click at [726, 182] on button "Programmer" at bounding box center [727, 177] width 114 height 32
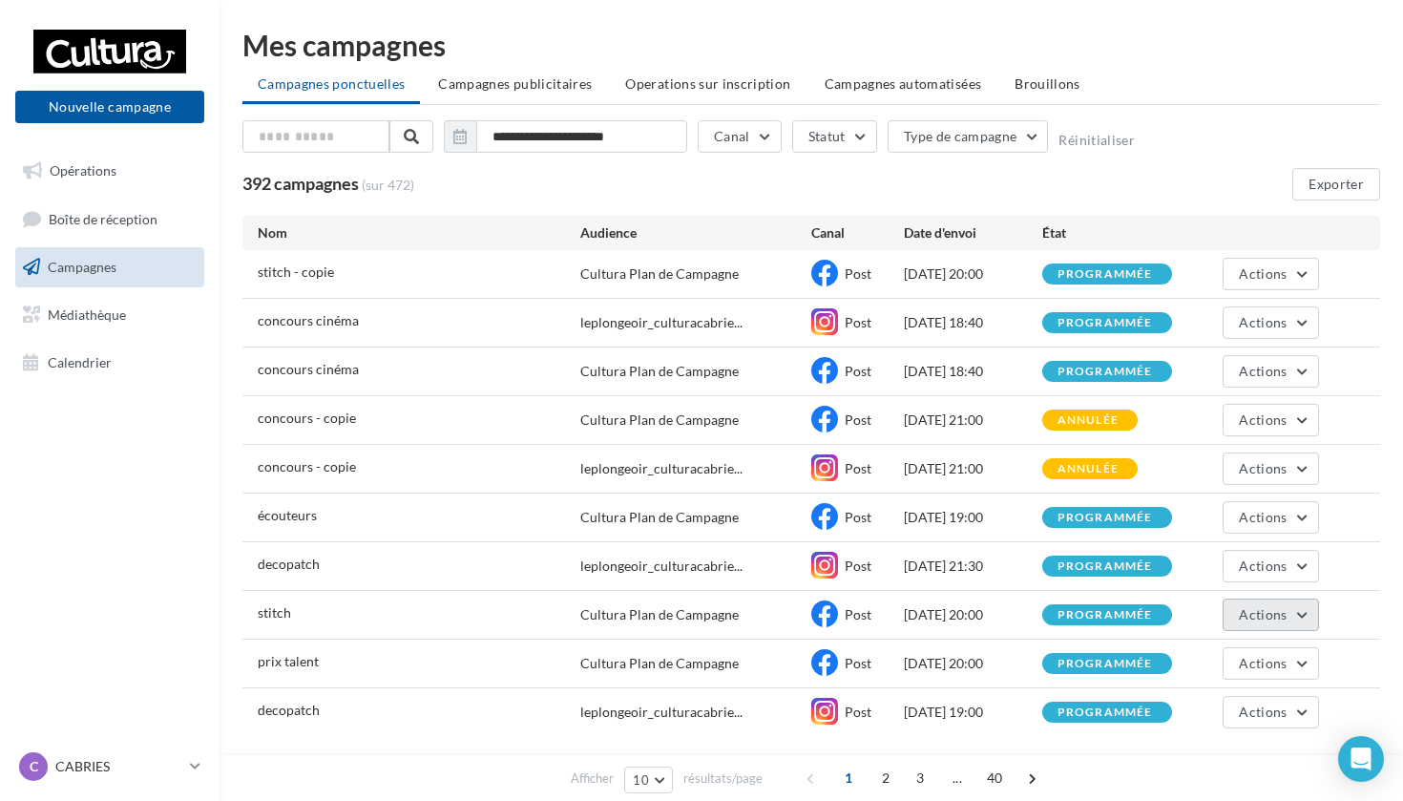
click at [1270, 615] on span "Actions" at bounding box center [1263, 614] width 48 height 16
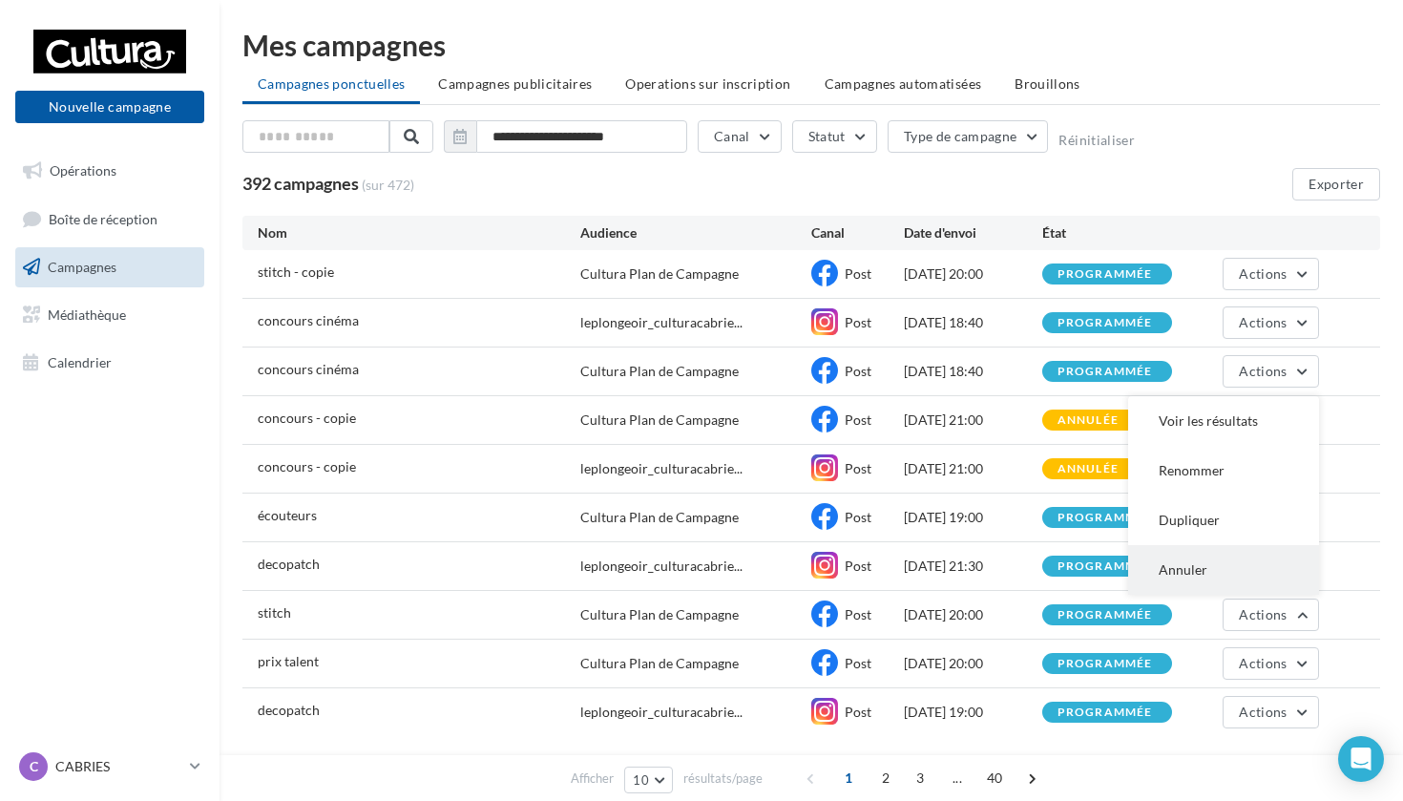
click at [1202, 566] on button "Annuler" at bounding box center [1223, 570] width 191 height 50
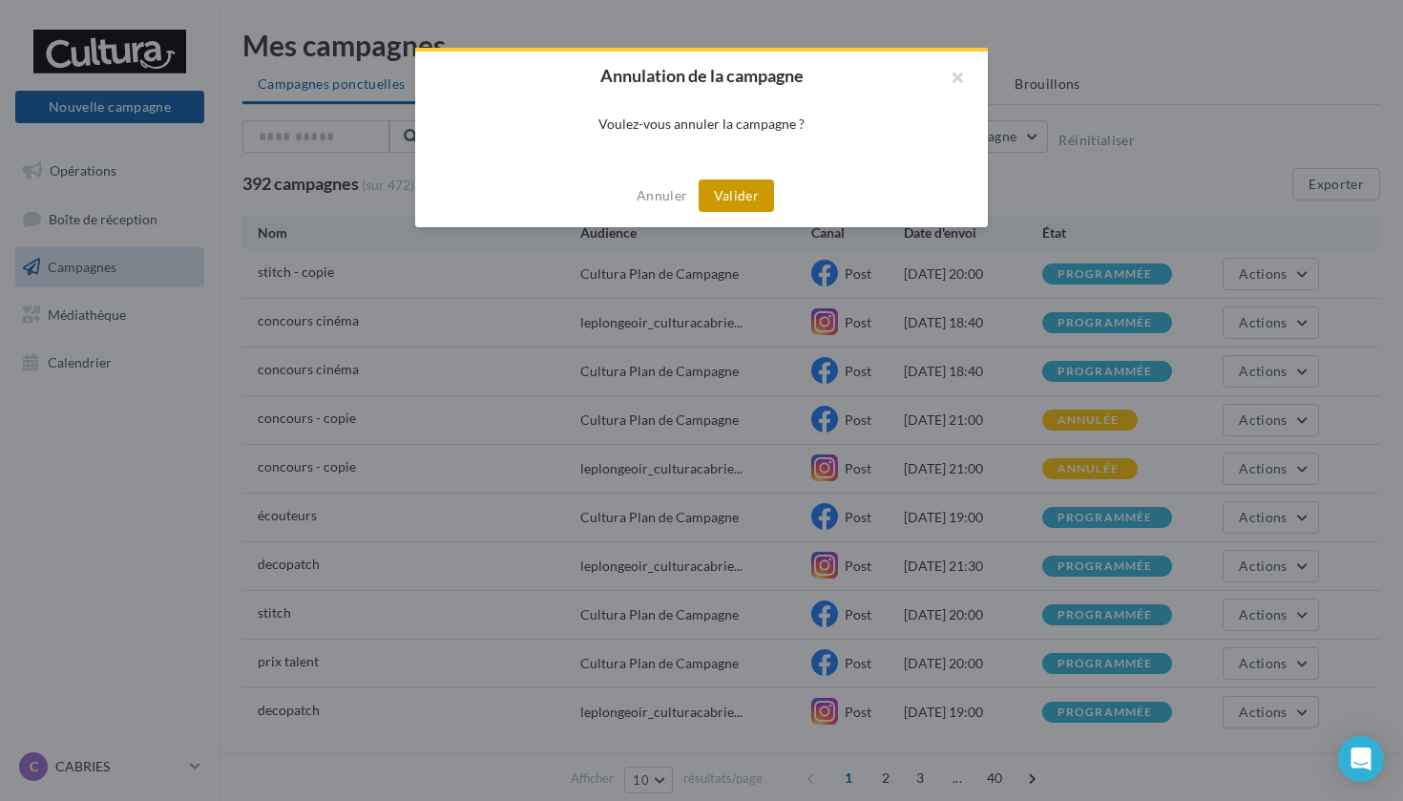
click at [748, 195] on button "Valider" at bounding box center [736, 195] width 75 height 32
